Goal: Transaction & Acquisition: Purchase product/service

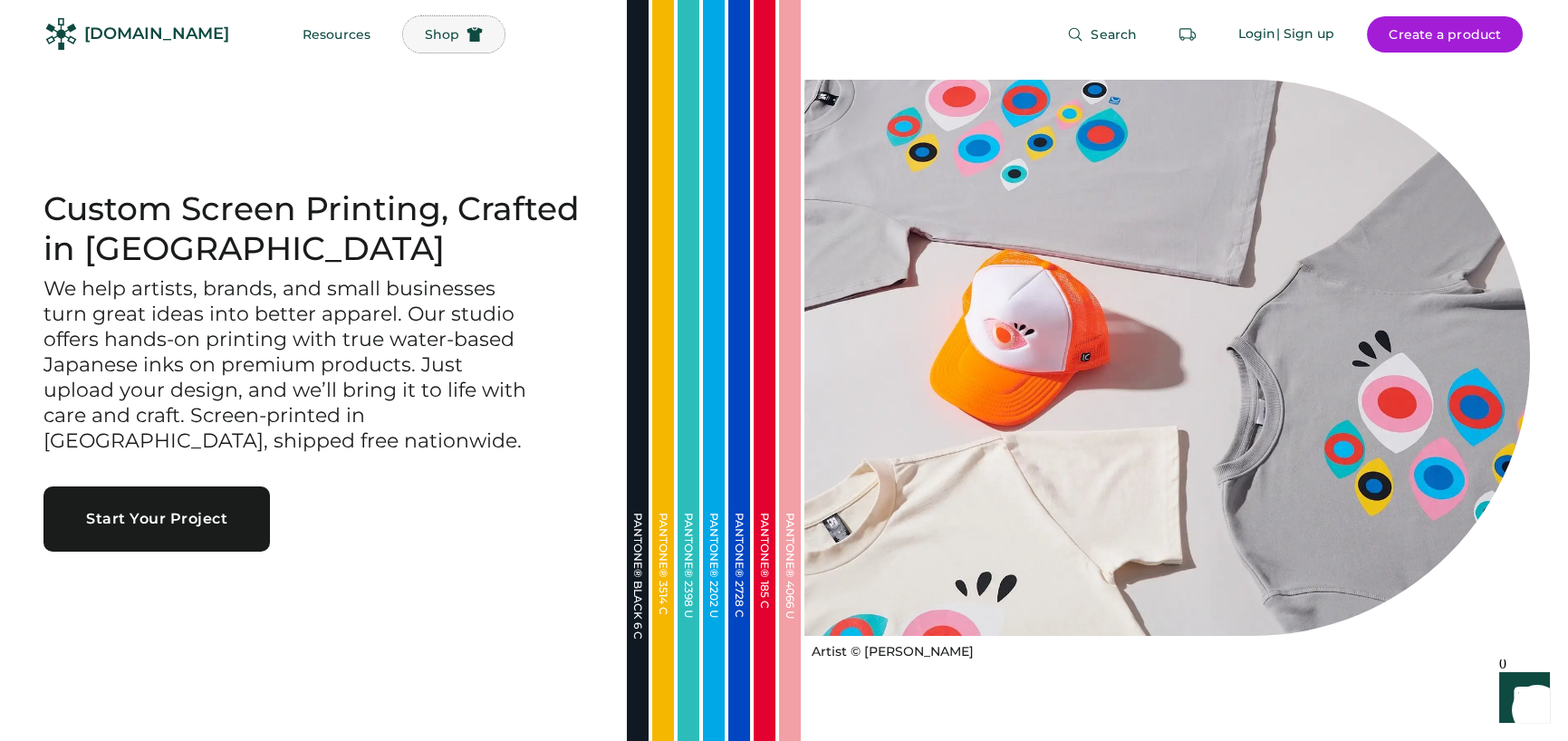
click at [425, 37] on span "Shop" at bounding box center [442, 35] width 35 height 13
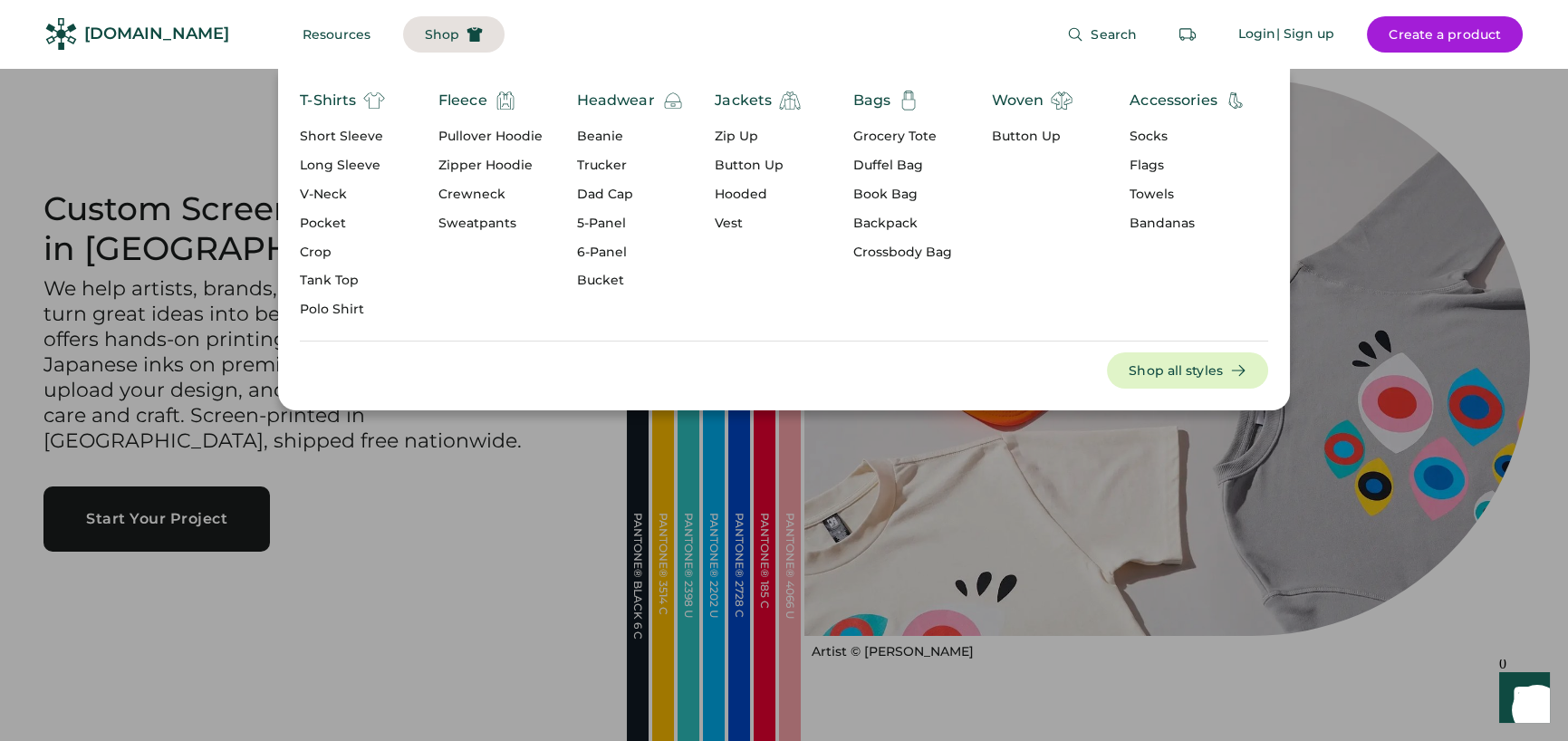
click at [332, 281] on div "Tank Top" at bounding box center [342, 280] width 85 height 18
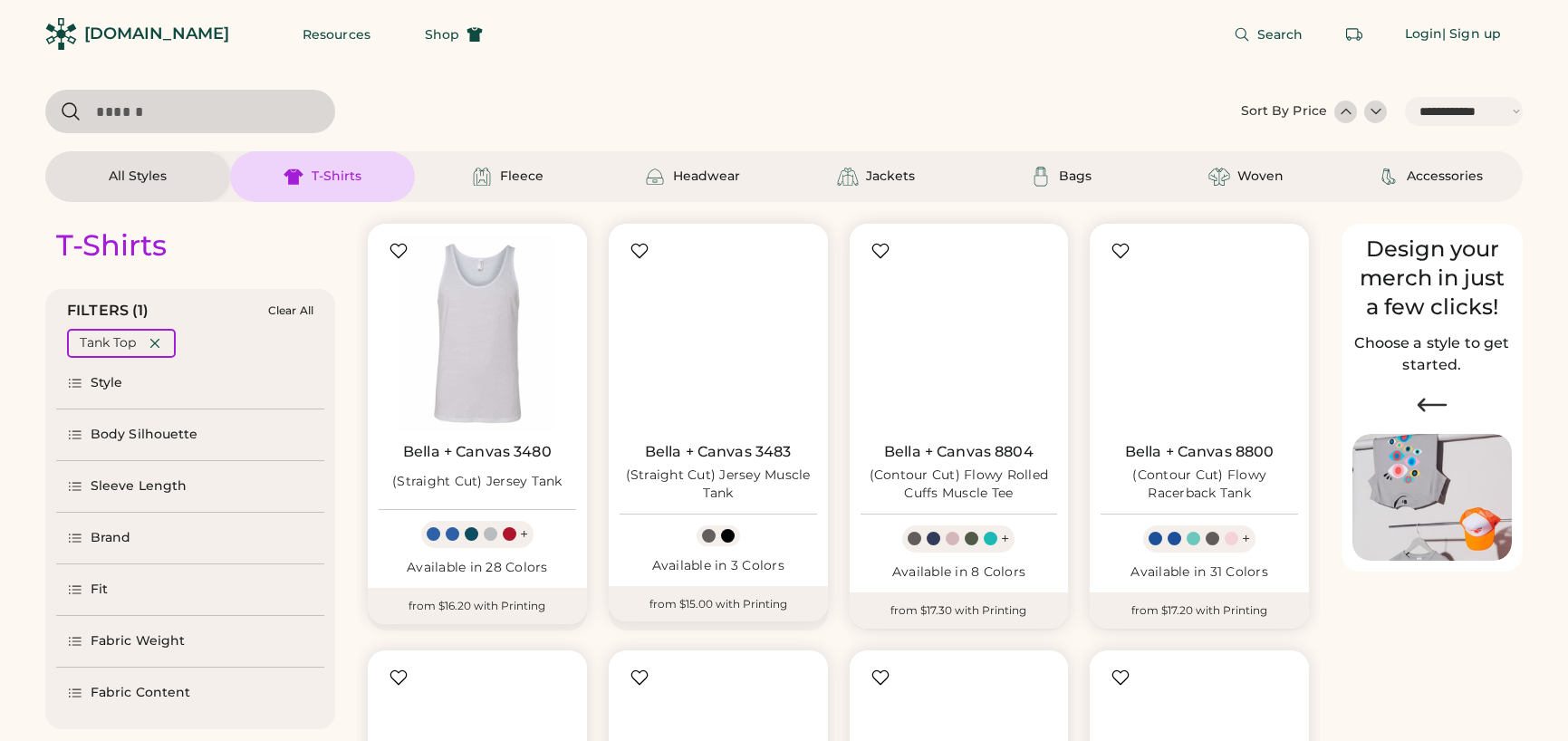
select select "*****"
select select "*"
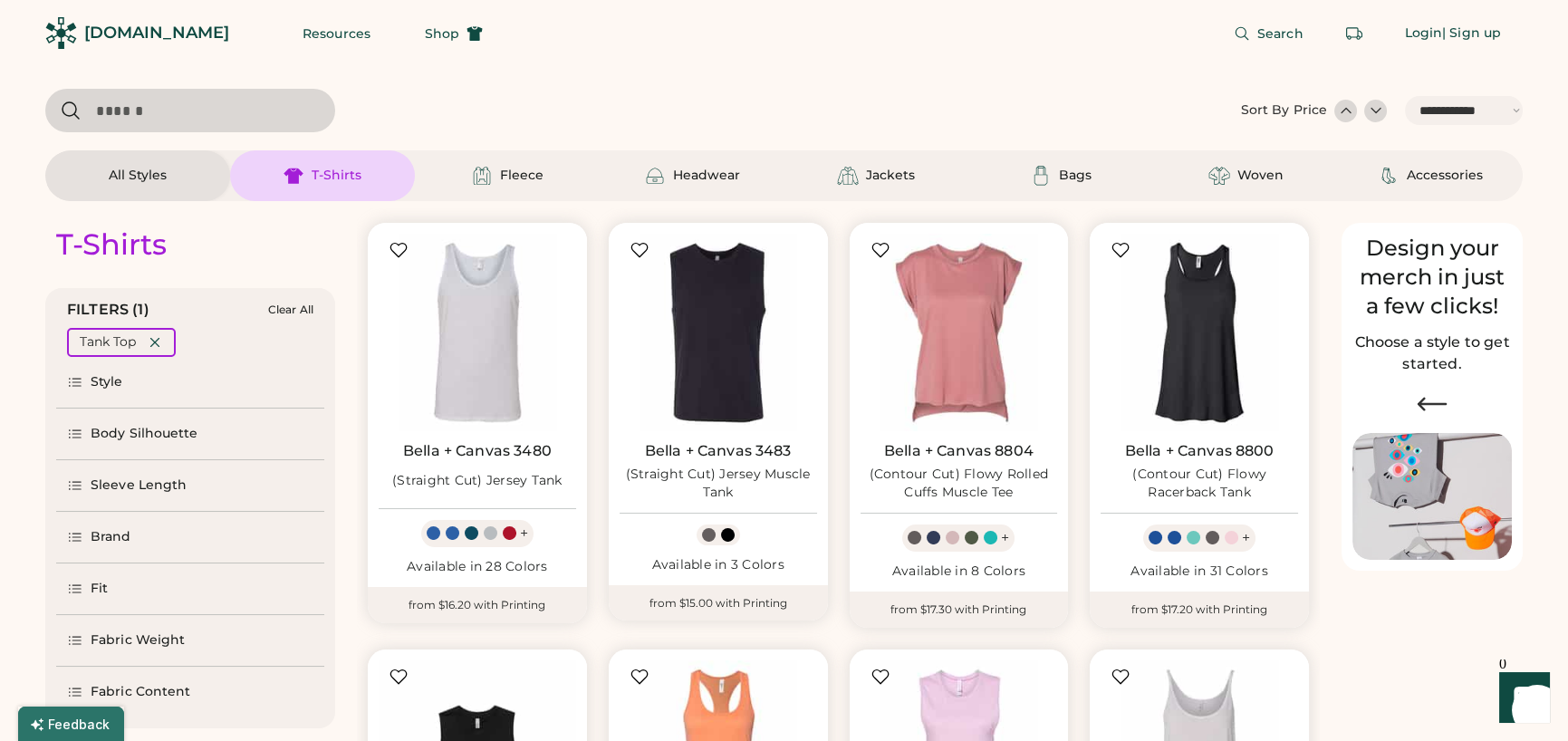
scroll to position [181, 0]
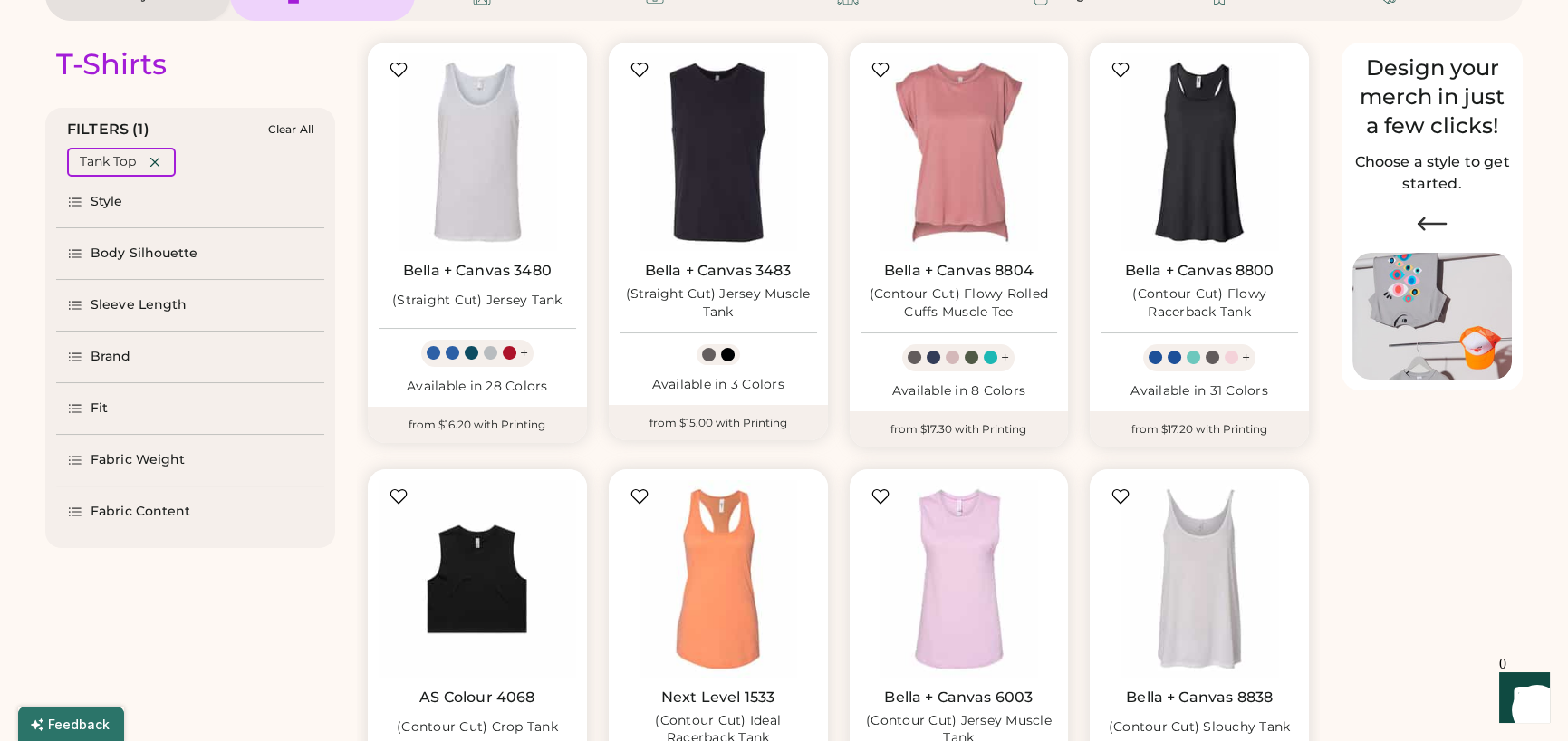
select select "*****"
select select "*"
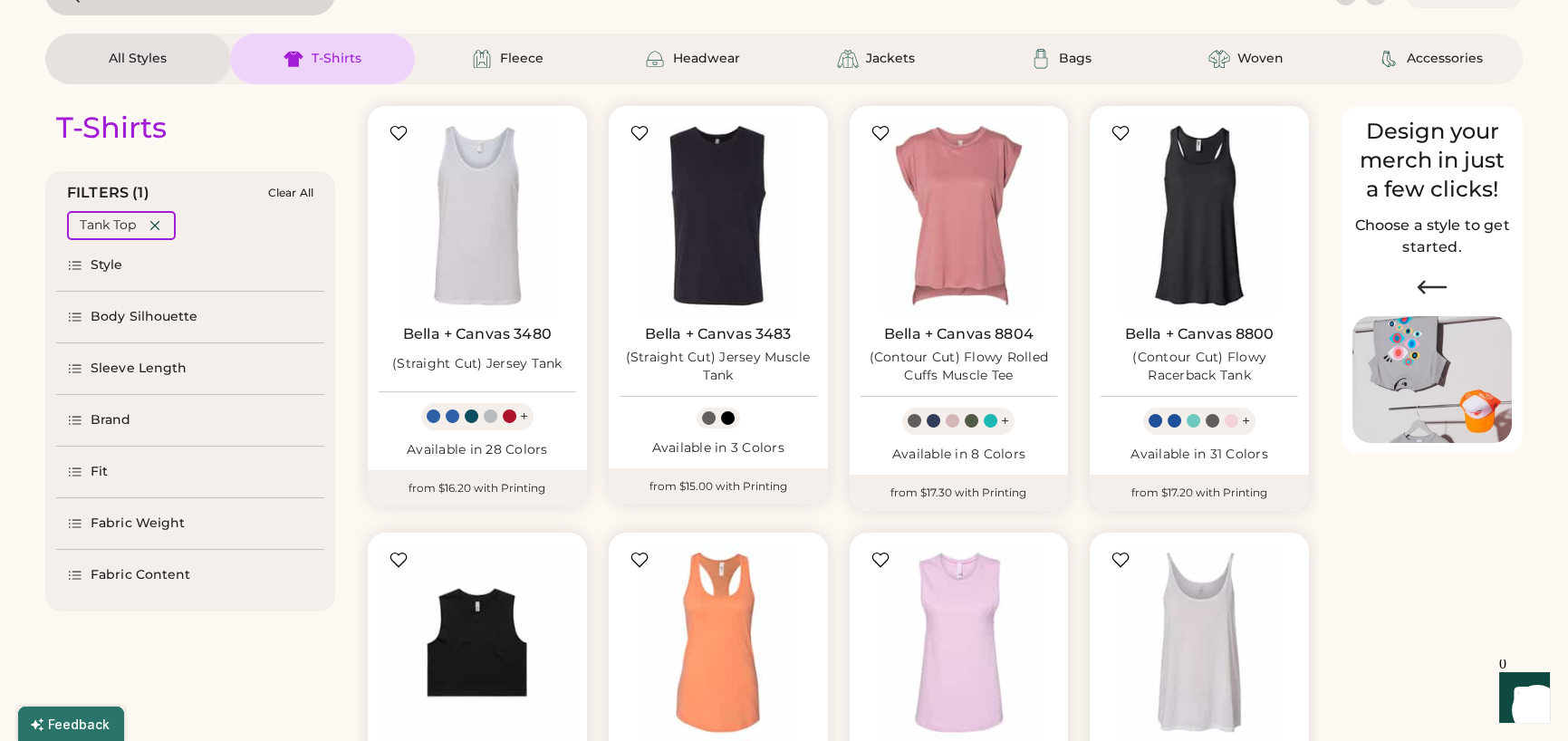
scroll to position [271, 0]
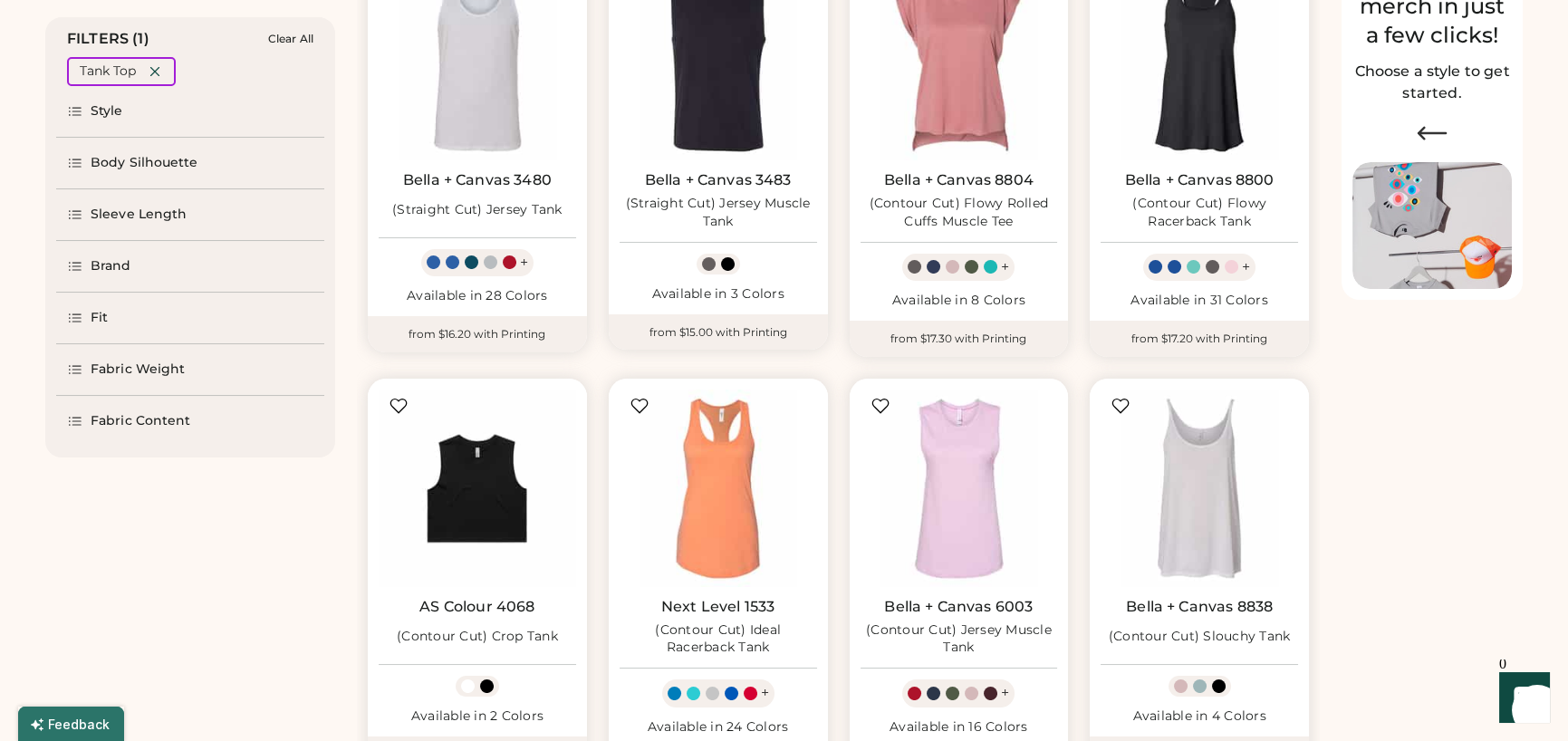
click at [75, 418] on icon at bounding box center [75, 422] width 12 height 8
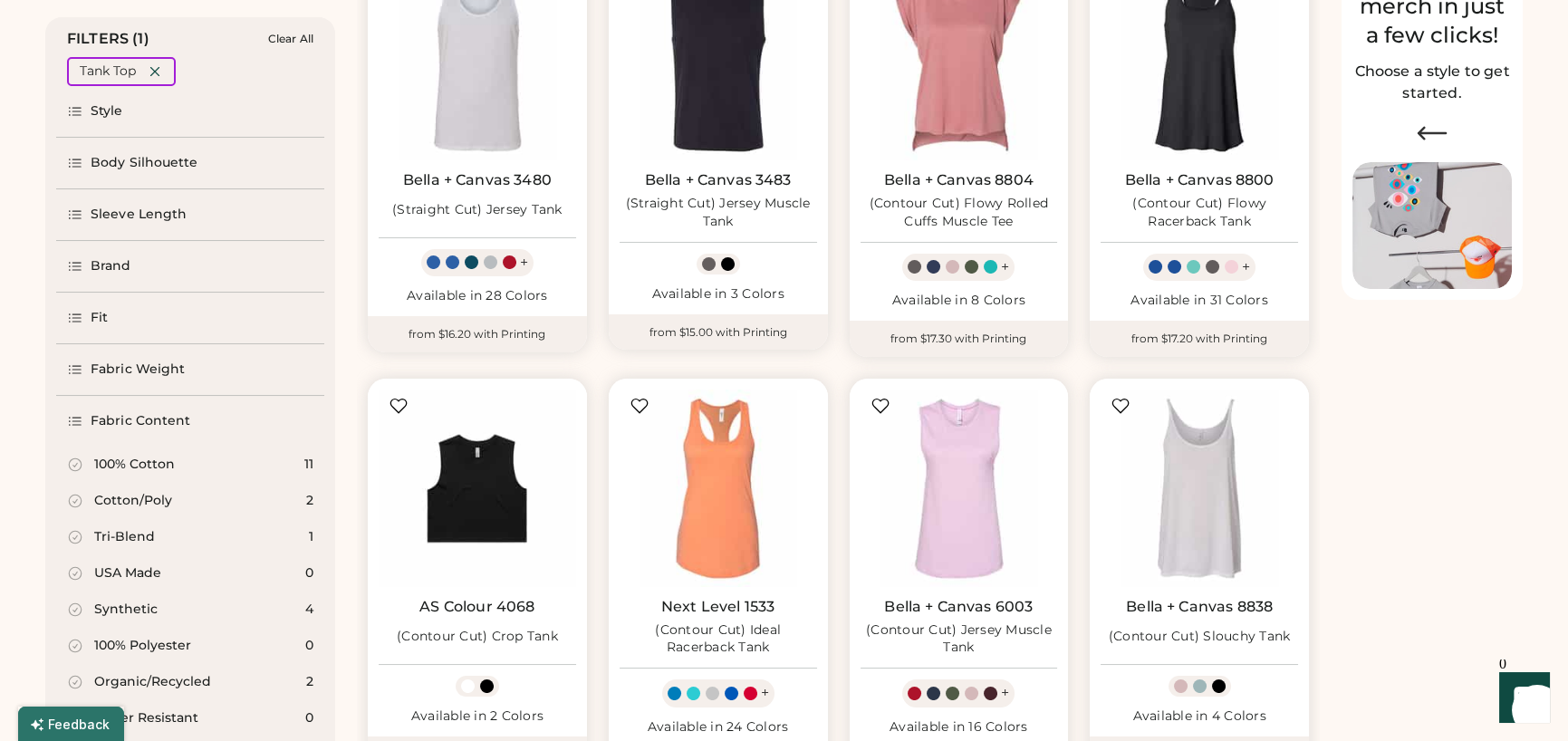
click at [71, 465] on icon at bounding box center [74, 464] width 16 height 16
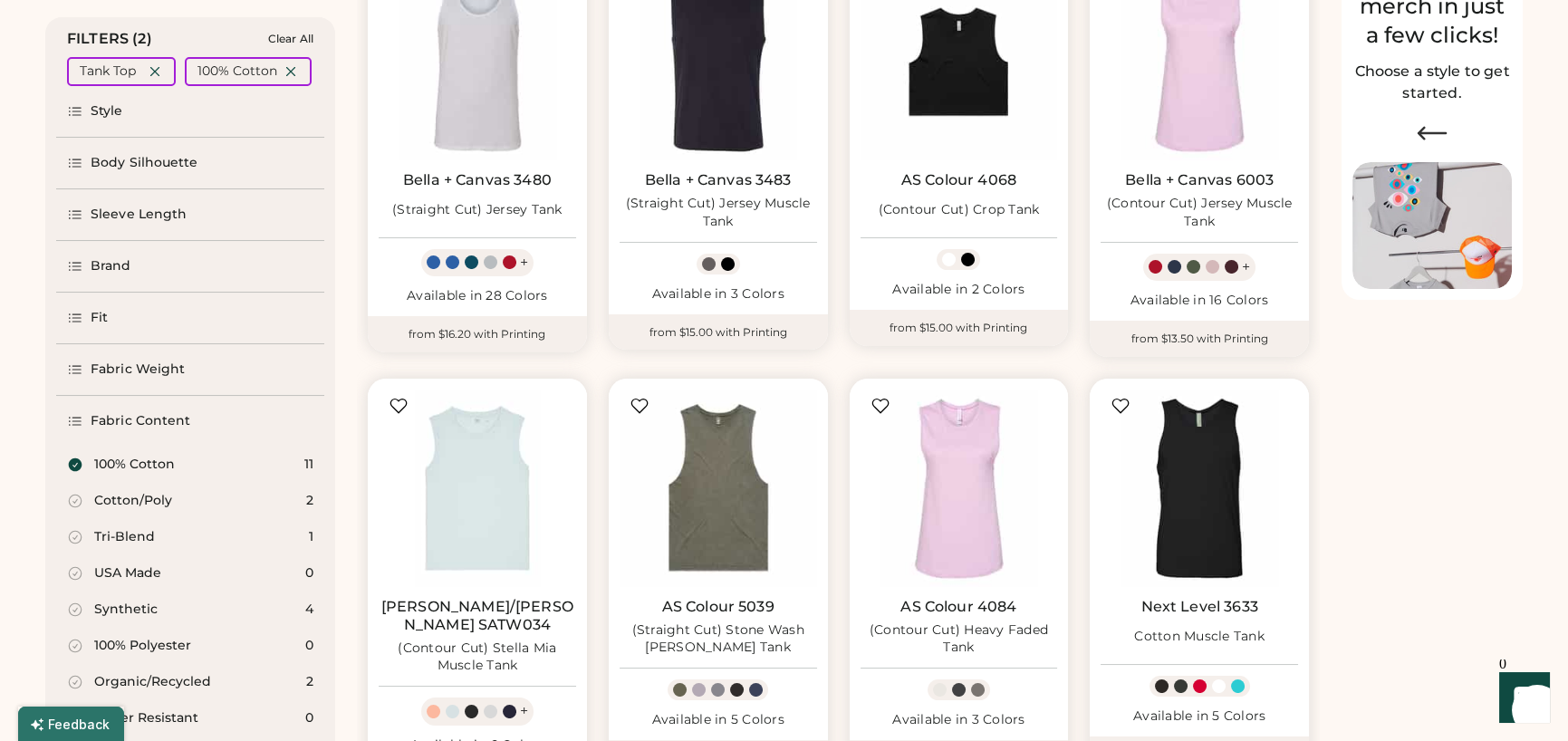
click at [1436, 562] on div "T-Shirts FILTERS (2) Clear All Tank Top 100% Cotton Style Body Silhouette Sleev…" at bounding box center [784, 592] width 1478 height 1323
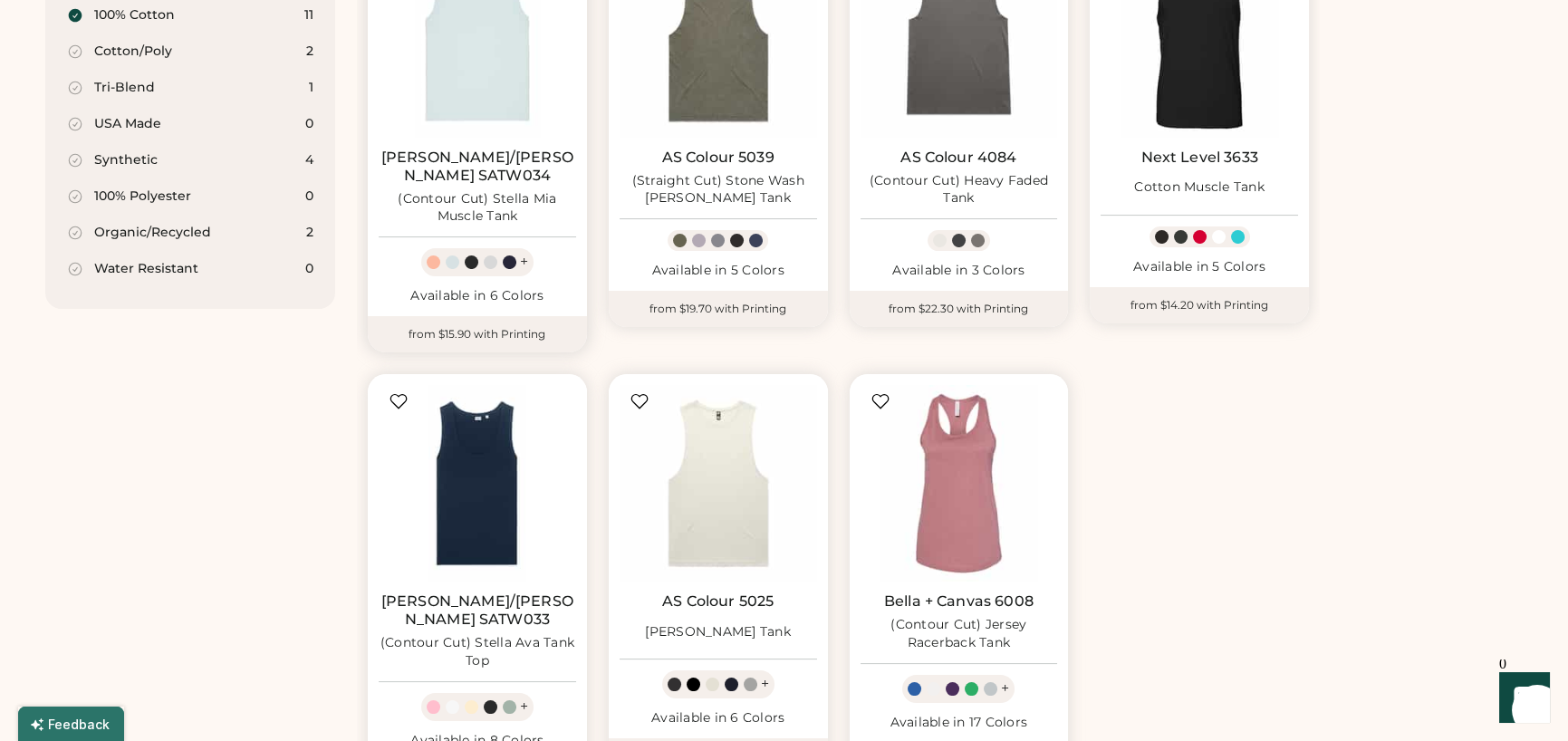
scroll to position [725, 0]
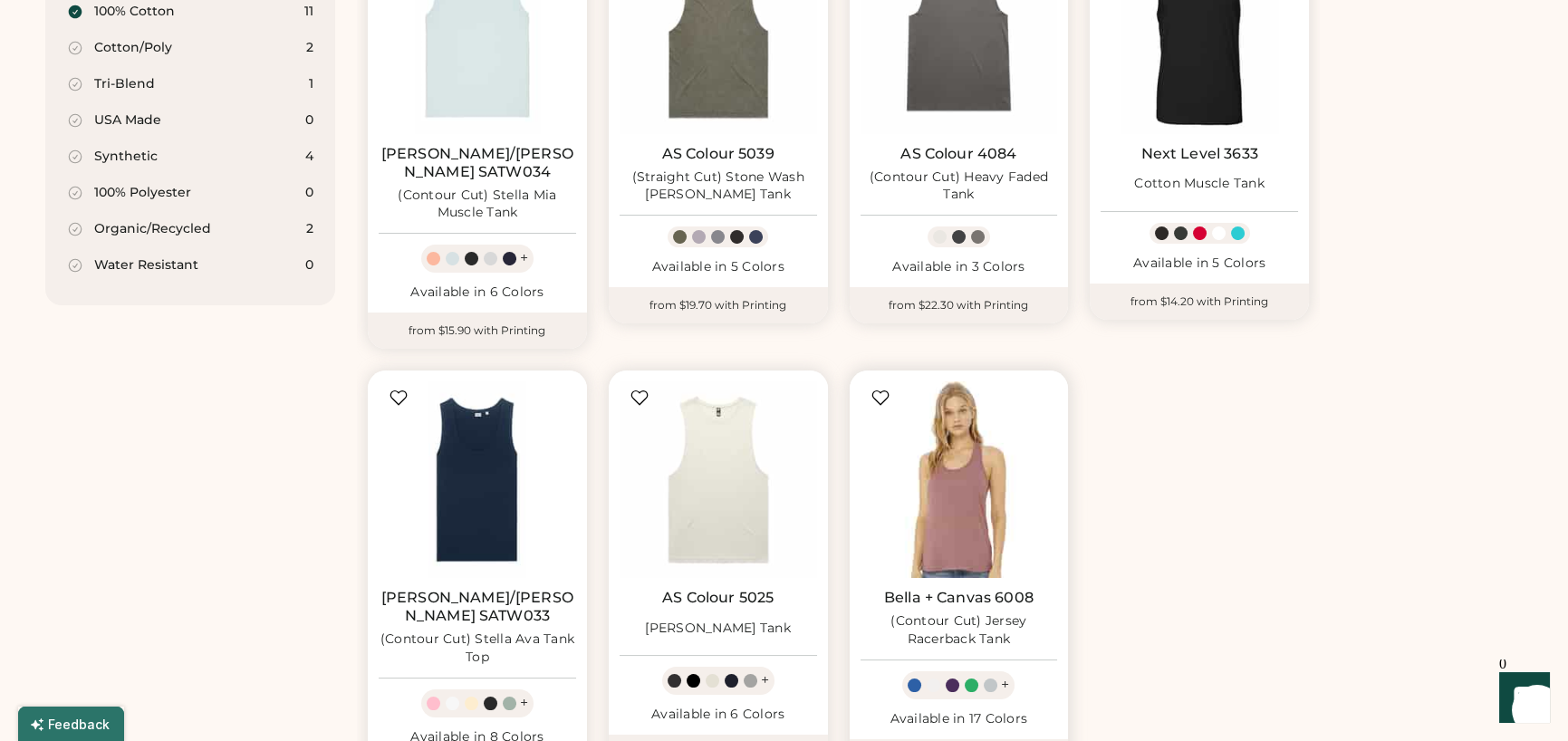
click at [983, 475] on img at bounding box center [959, 480] width 197 height 197
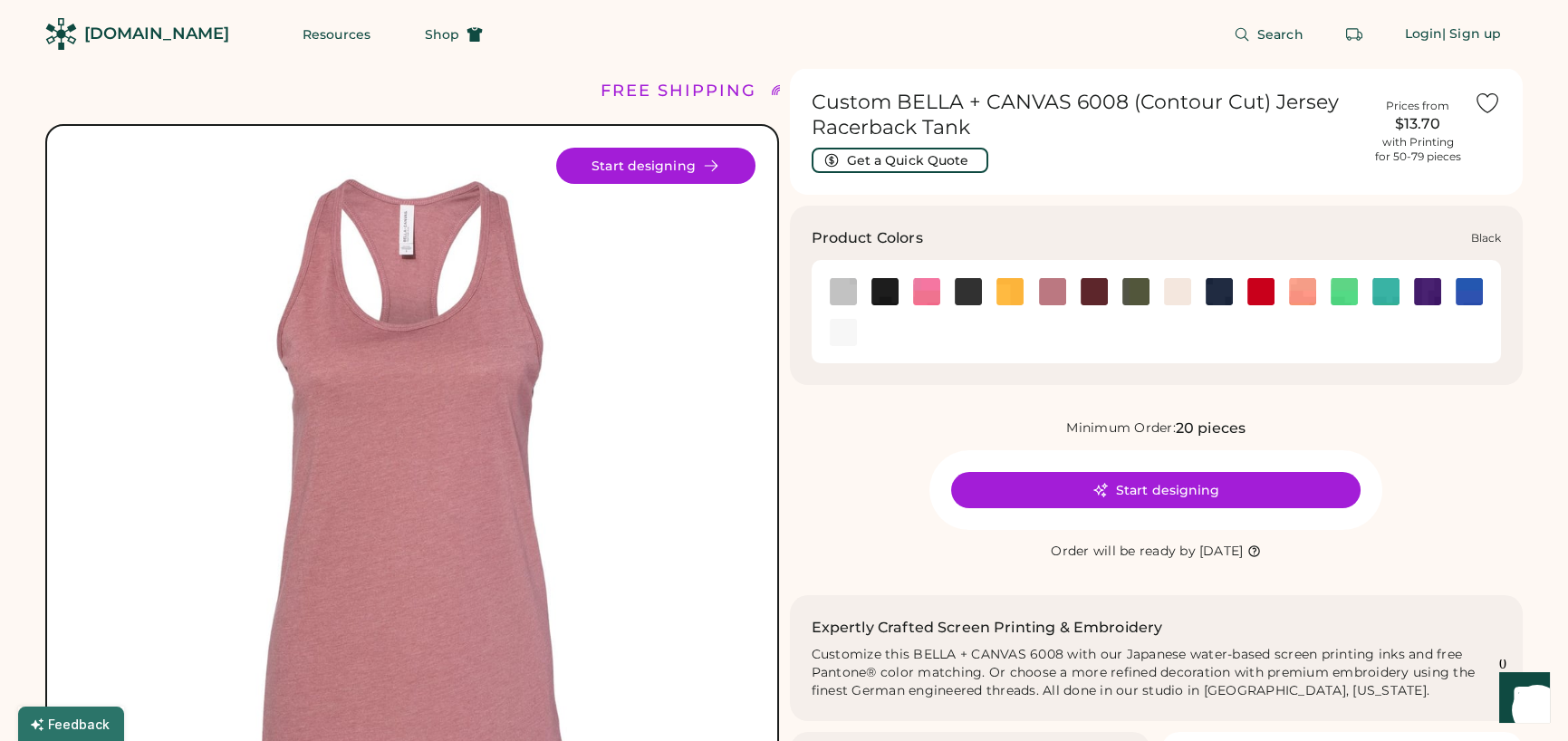
click at [882, 292] on img at bounding box center [885, 291] width 27 height 27
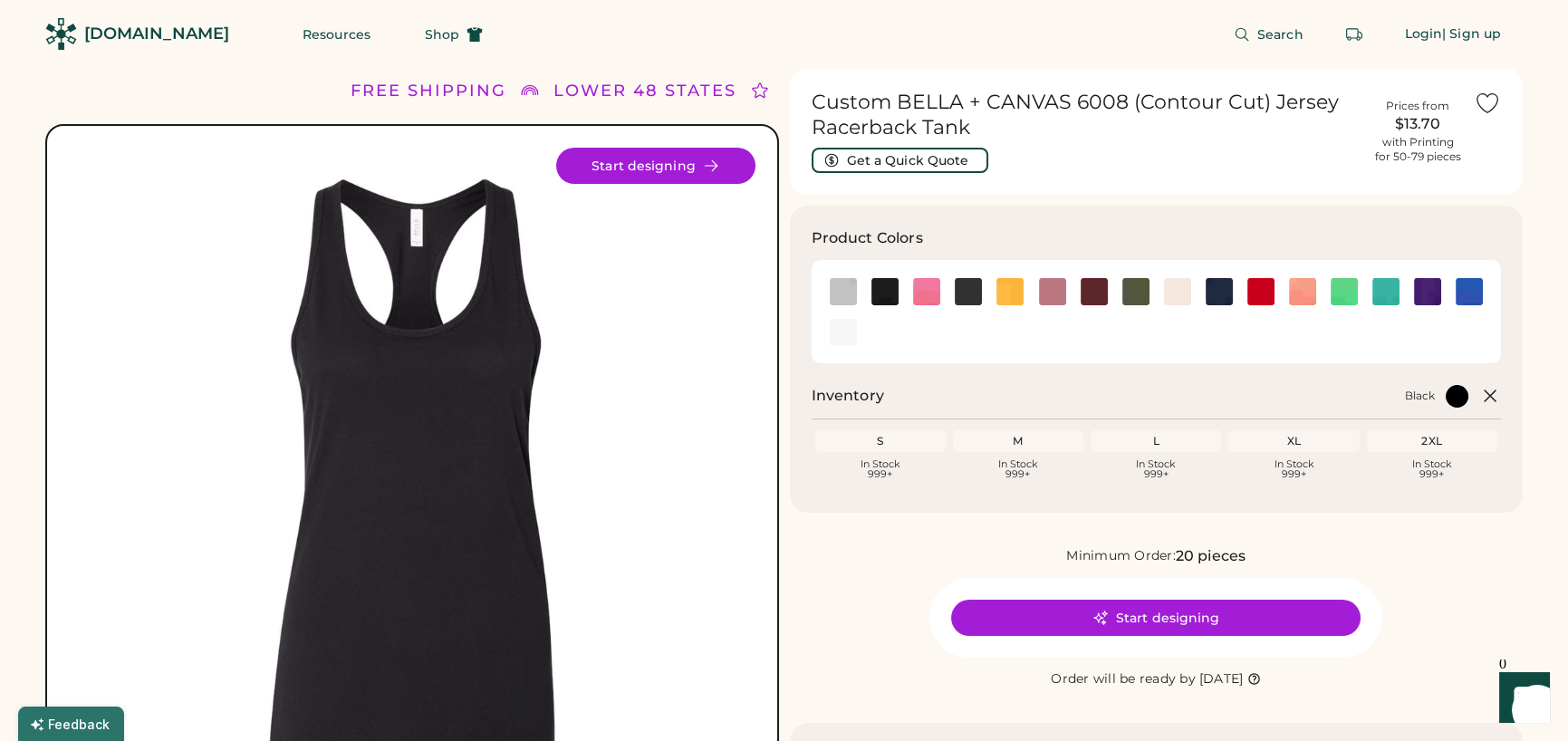
click at [1157, 467] on div "In Stock 999+" at bounding box center [1156, 469] width 123 height 20
